Goal: Task Accomplishment & Management: Use online tool/utility

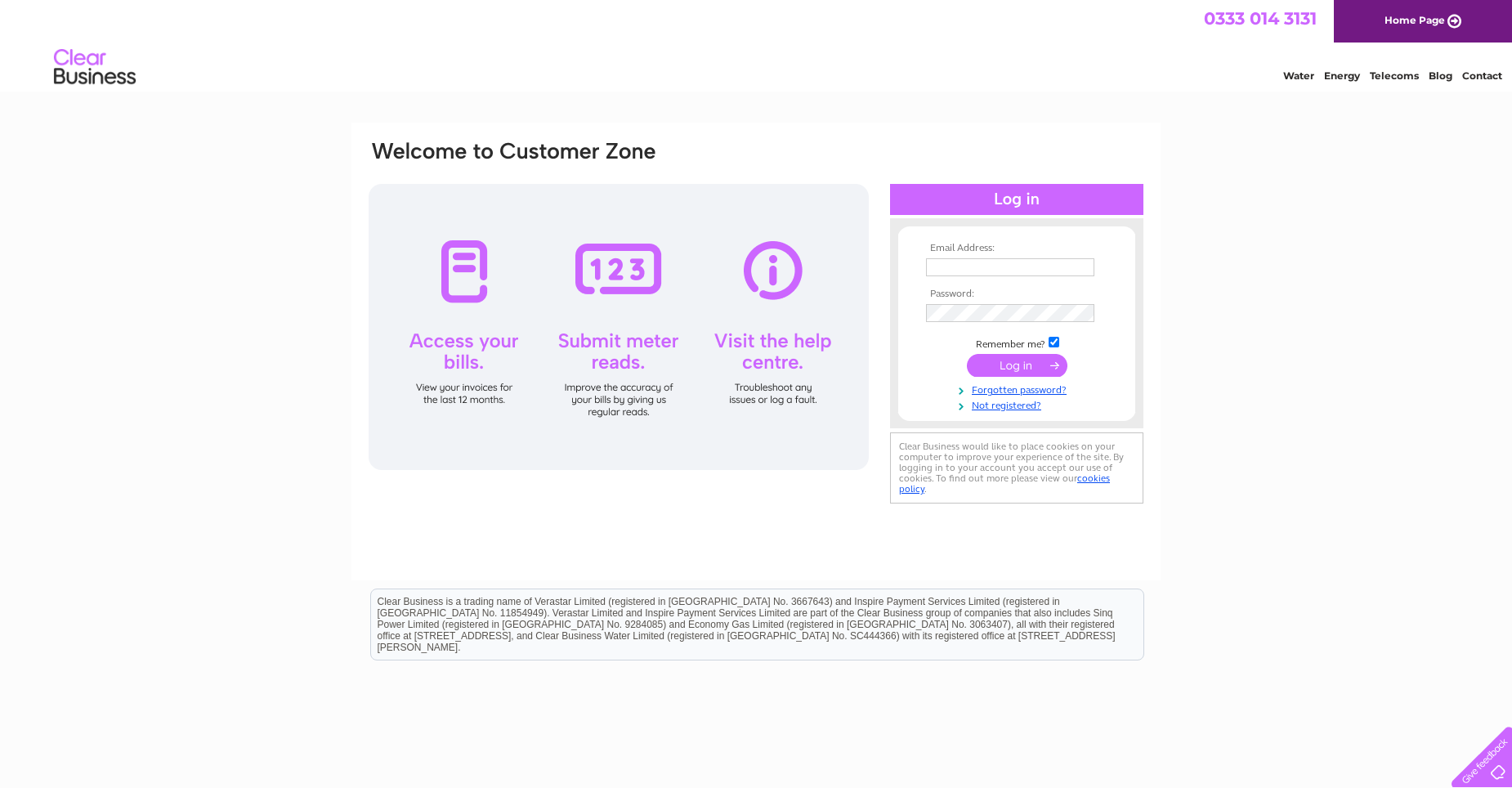
type input "paul@dine.scot"
click at [1014, 361] on input "submit" at bounding box center [1017, 365] width 100 height 23
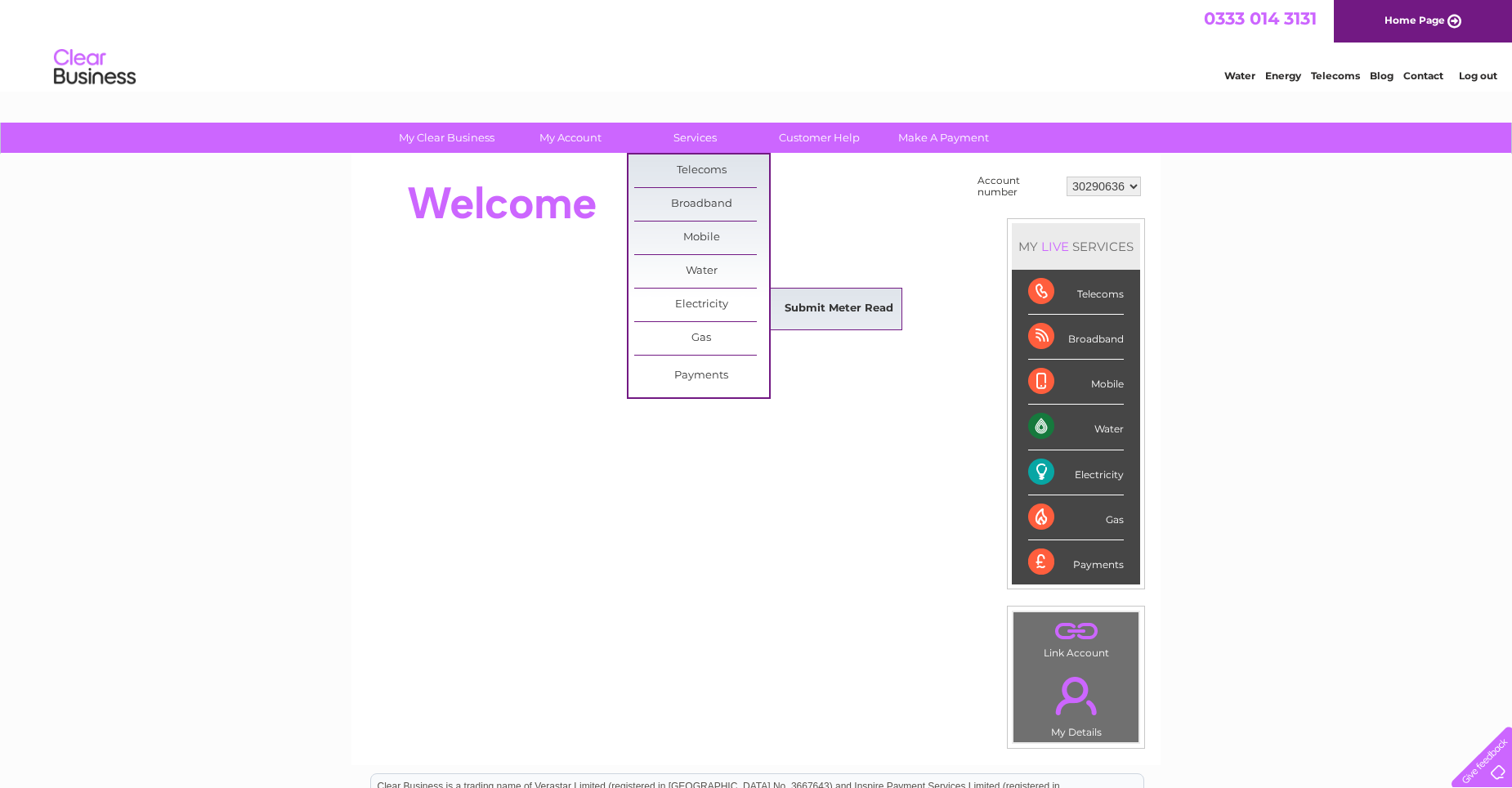
click at [806, 311] on link "Submit Meter Read" at bounding box center [839, 308] width 135 height 33
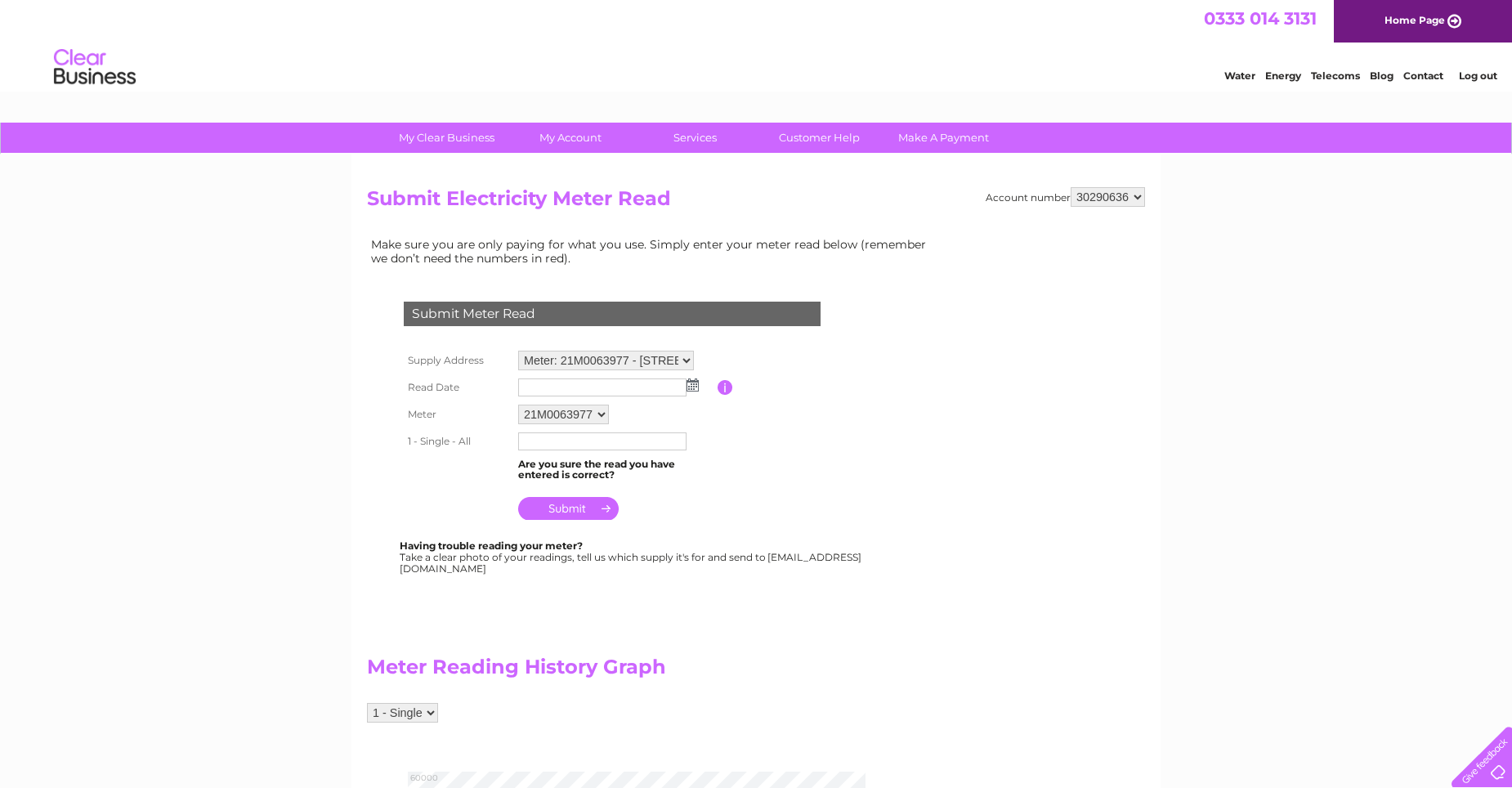
click at [692, 384] on img at bounding box center [693, 385] width 12 height 13
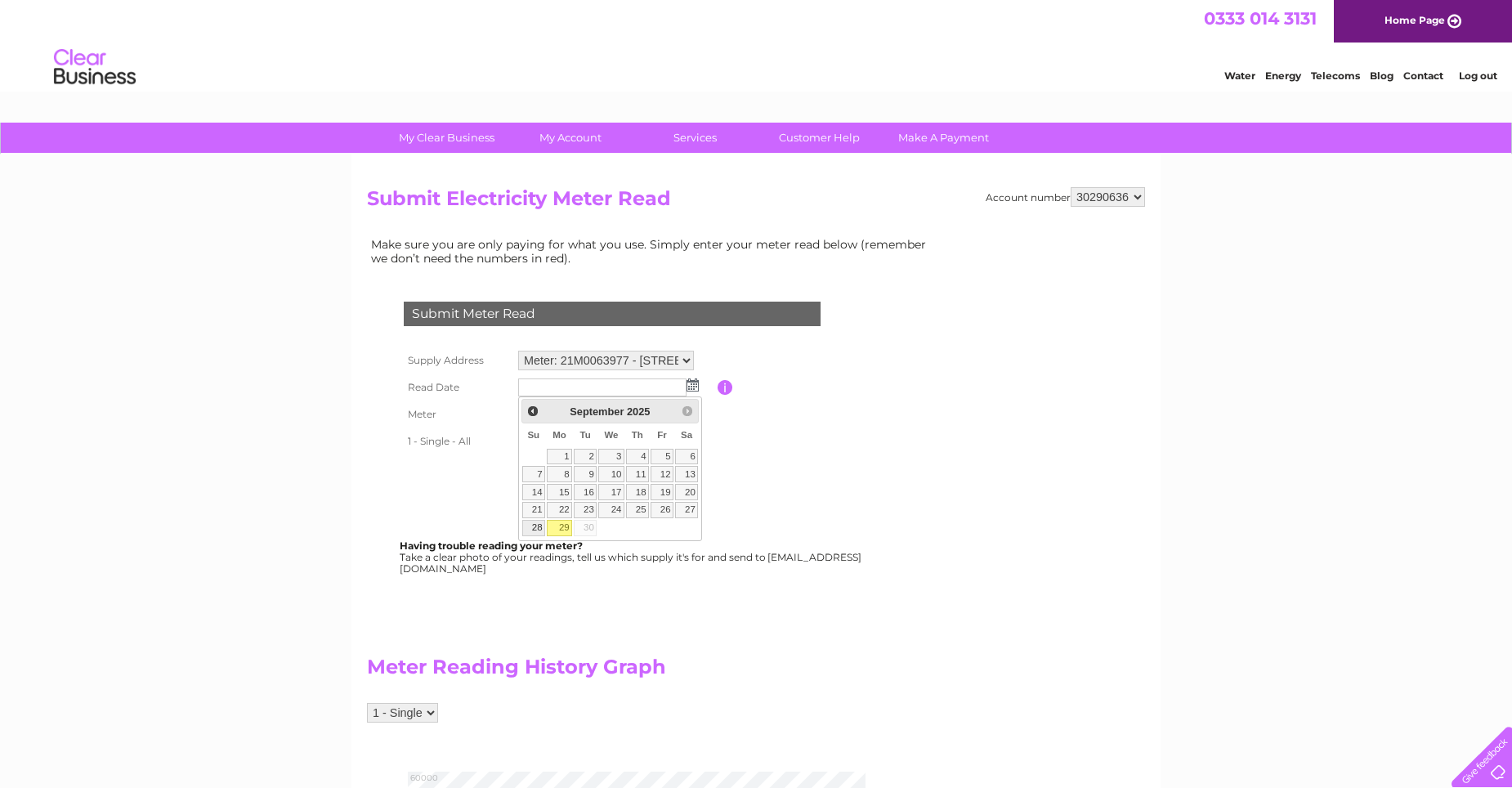
click at [539, 530] on link "28" at bounding box center [533, 528] width 23 height 16
type input "2025/09/28"
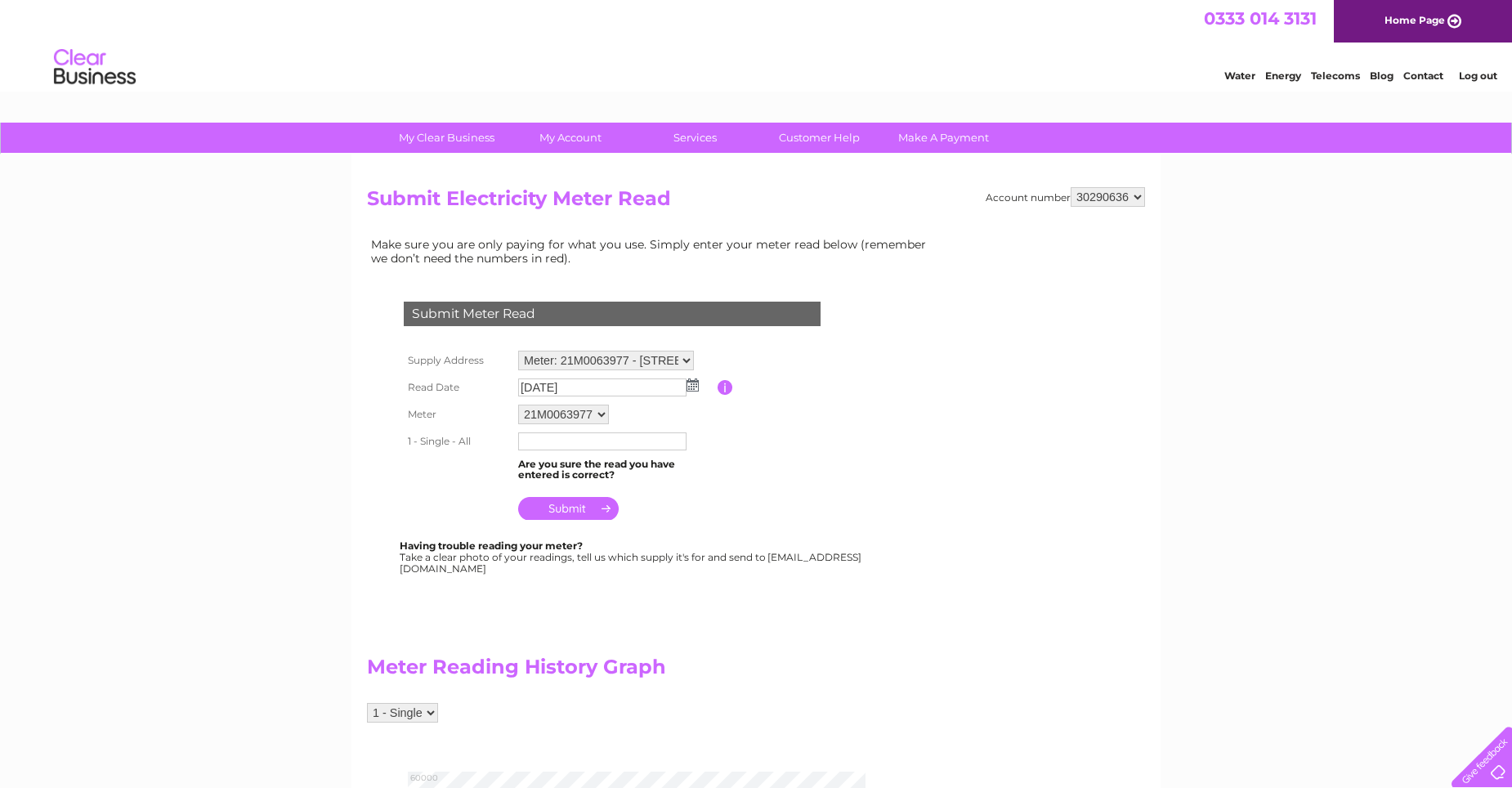
click at [560, 444] on input "text" at bounding box center [601, 441] width 168 height 18
type input "50669"
click at [576, 514] on input "submit" at bounding box center [568, 508] width 100 height 23
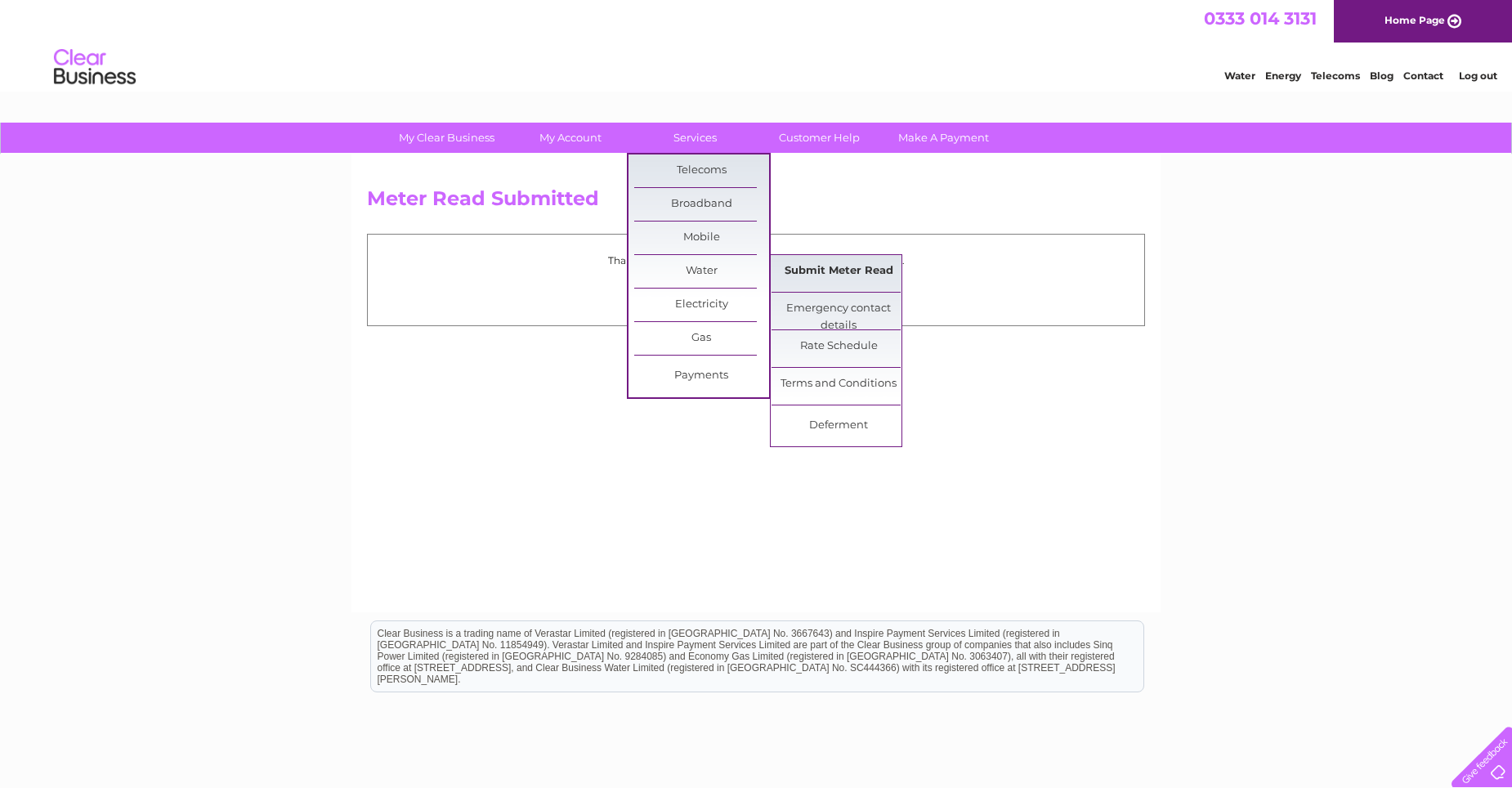
click at [834, 271] on link "Submit Meter Read" at bounding box center [839, 271] width 135 height 33
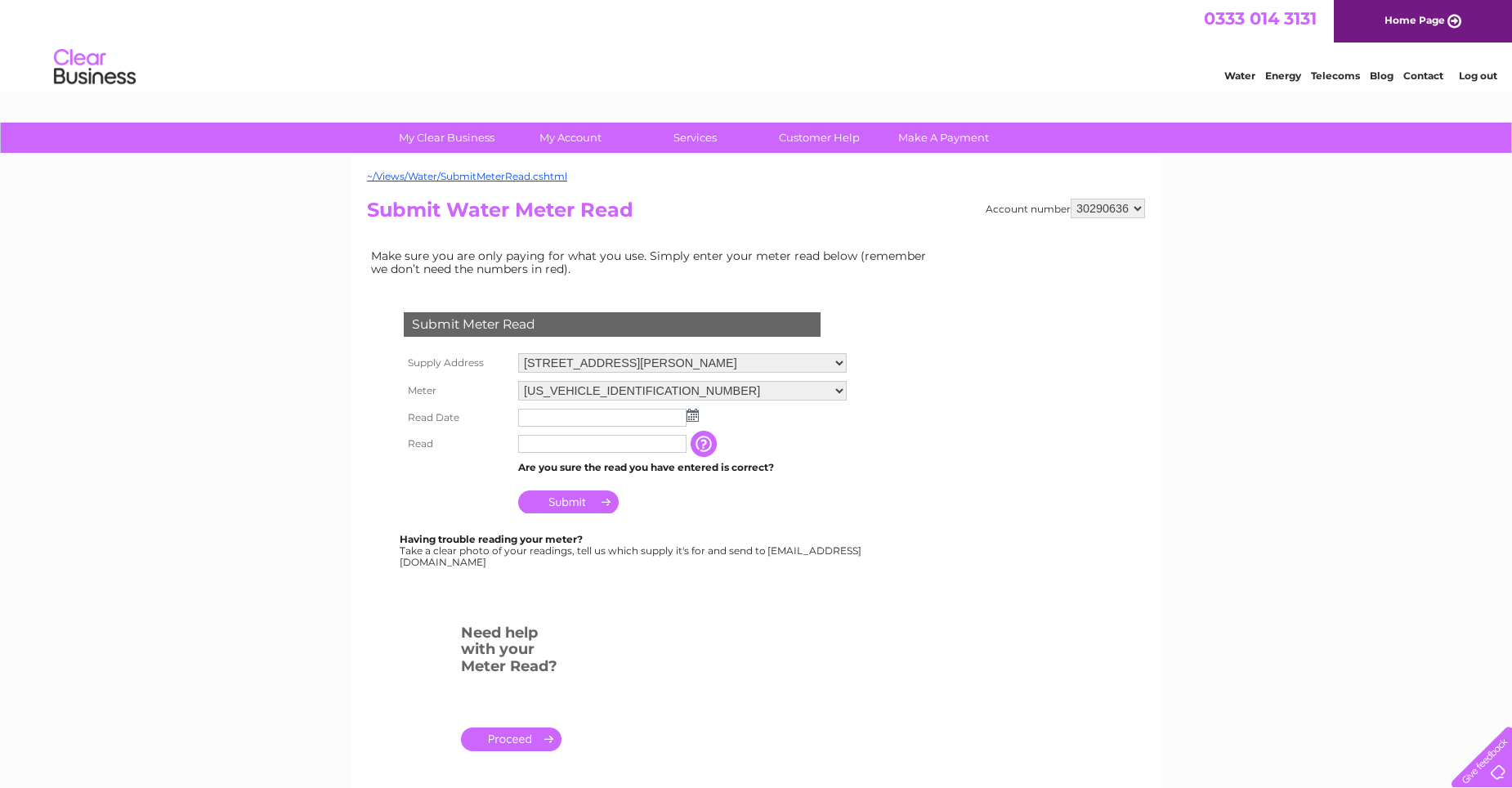
click at [689, 416] on img at bounding box center [693, 414] width 12 height 13
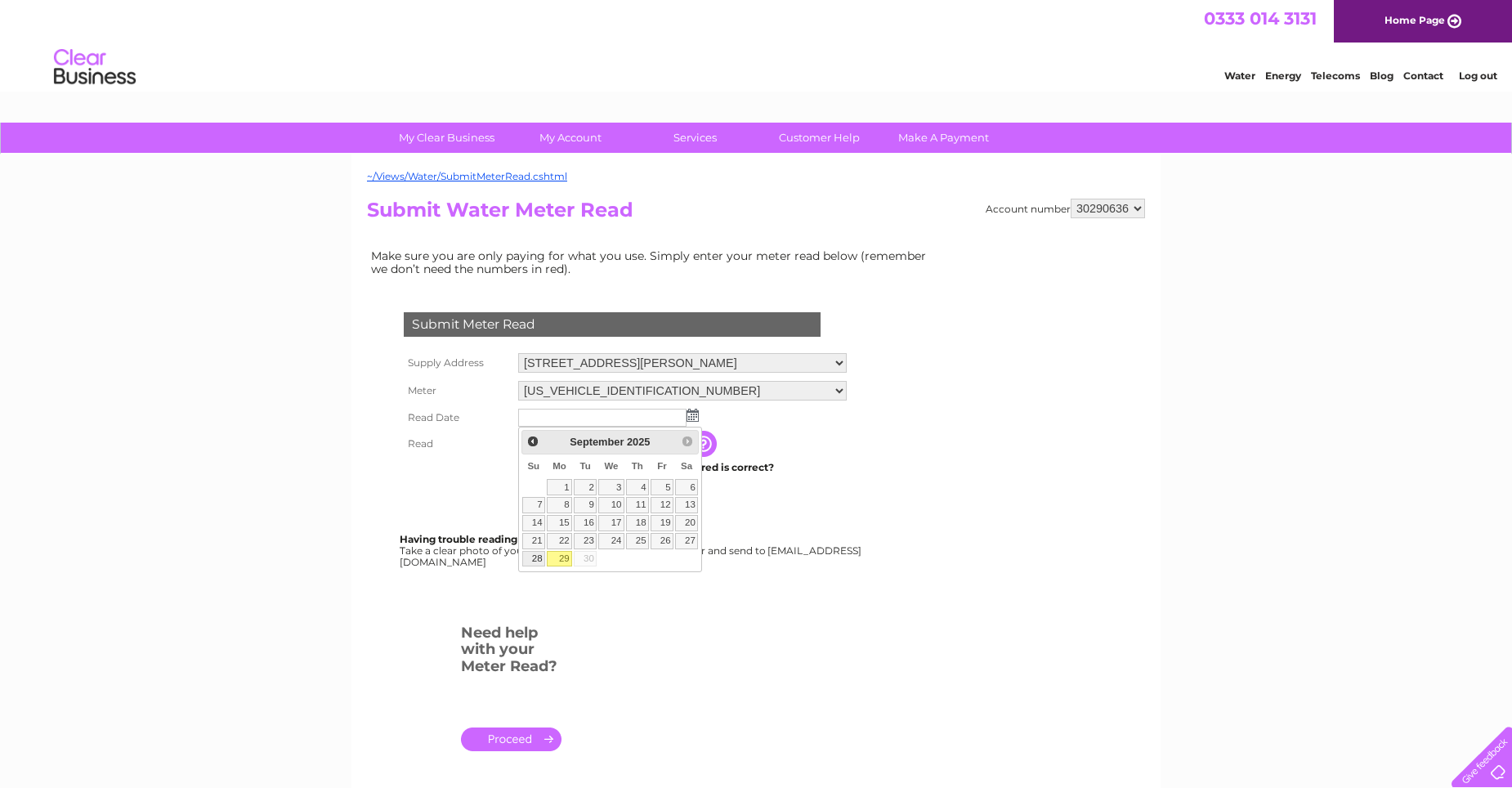
drag, startPoint x: 535, startPoint y: 558, endPoint x: 545, endPoint y: 513, distance: 46.1
click at [535, 558] on link "28" at bounding box center [533, 558] width 23 height 16
type input "[DATE]"
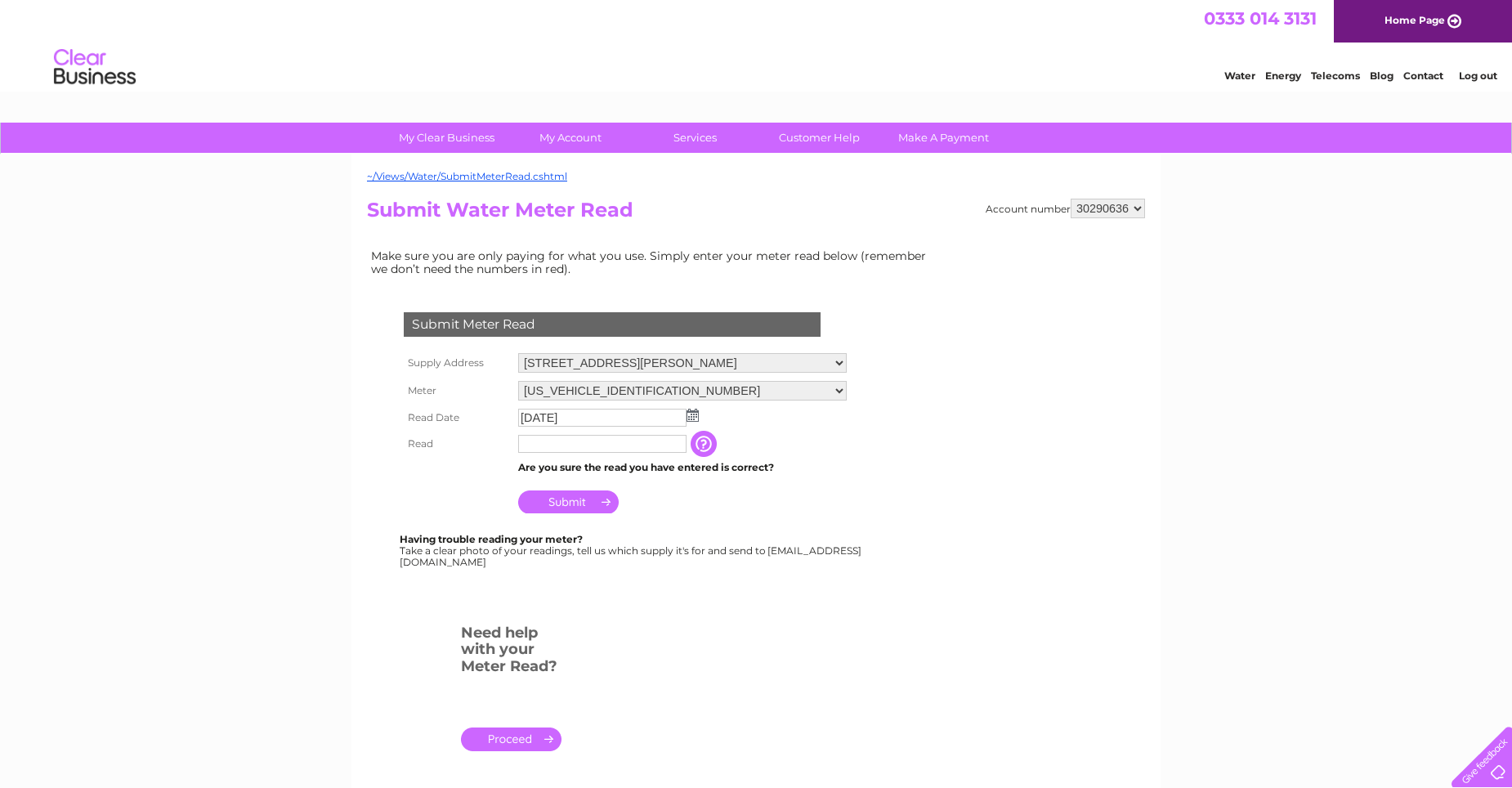
click at [568, 445] on input "text" at bounding box center [601, 443] width 168 height 18
type input "3955"
click at [574, 511] on input "Submit" at bounding box center [568, 503] width 100 height 23
